Goal: Browse casually

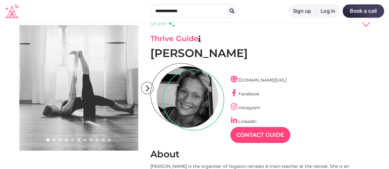
scroll to position [31, 0]
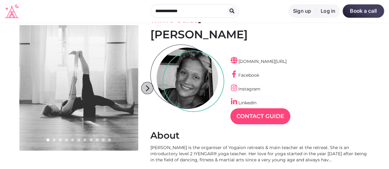
click at [149, 89] on icon "arrow_forward_ios" at bounding box center [147, 88] width 12 height 12
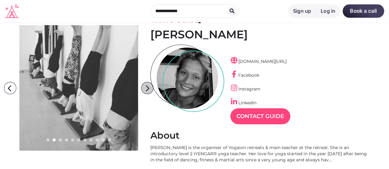
click at [149, 89] on icon "arrow_forward_ios" at bounding box center [147, 88] width 12 height 12
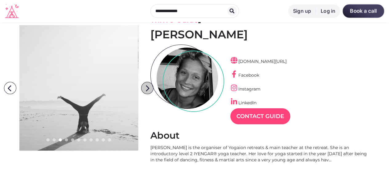
click at [149, 89] on icon "arrow_forward_ios" at bounding box center [147, 88] width 12 height 12
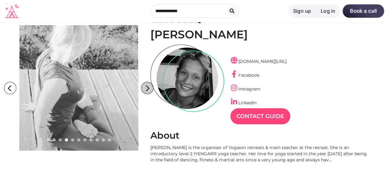
click at [149, 89] on icon "arrow_forward_ios" at bounding box center [147, 88] width 12 height 12
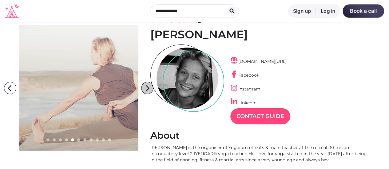
click at [149, 89] on icon "arrow_forward_ios" at bounding box center [147, 88] width 12 height 12
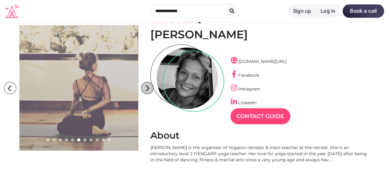
click at [149, 89] on icon "arrow_forward_ios" at bounding box center [147, 88] width 12 height 12
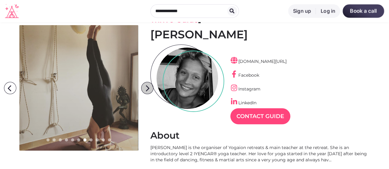
click at [149, 89] on icon "arrow_forward_ios" at bounding box center [147, 88] width 12 height 12
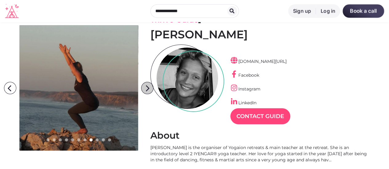
click at [149, 89] on icon "arrow_forward_ios" at bounding box center [147, 88] width 12 height 12
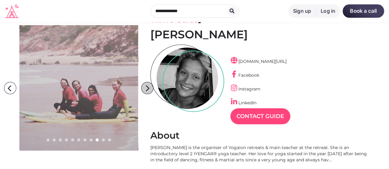
click at [149, 89] on icon "arrow_forward_ios" at bounding box center [147, 88] width 12 height 12
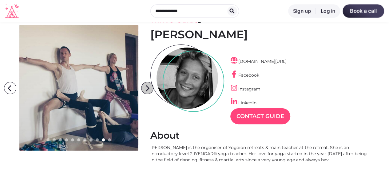
click at [149, 89] on icon "arrow_forward_ios" at bounding box center [147, 88] width 12 height 12
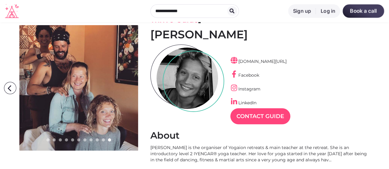
drag, startPoint x: 149, startPoint y: 89, endPoint x: 141, endPoint y: 109, distance: 21.6
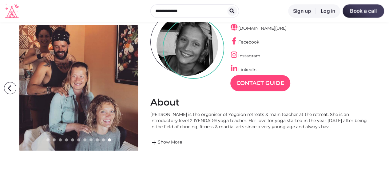
scroll to position [0, 0]
